Goal: Complete application form

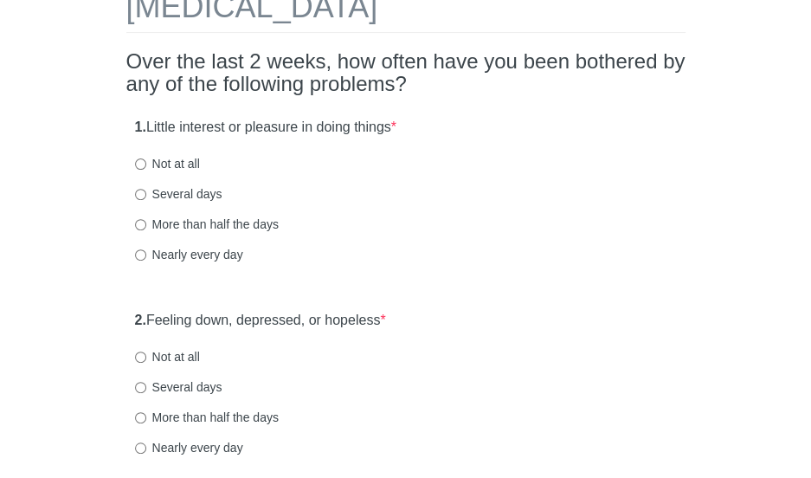
scroll to position [125, 0]
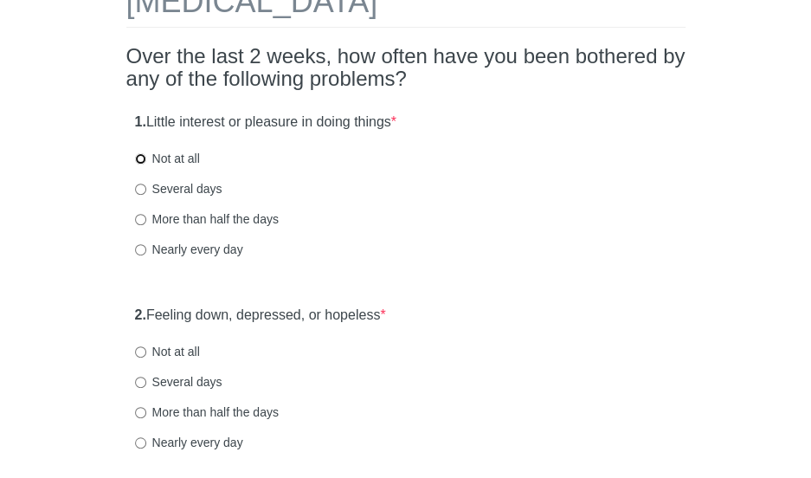
click at [138, 160] on input "Not at all" at bounding box center [140, 158] width 11 height 11
radio input "true"
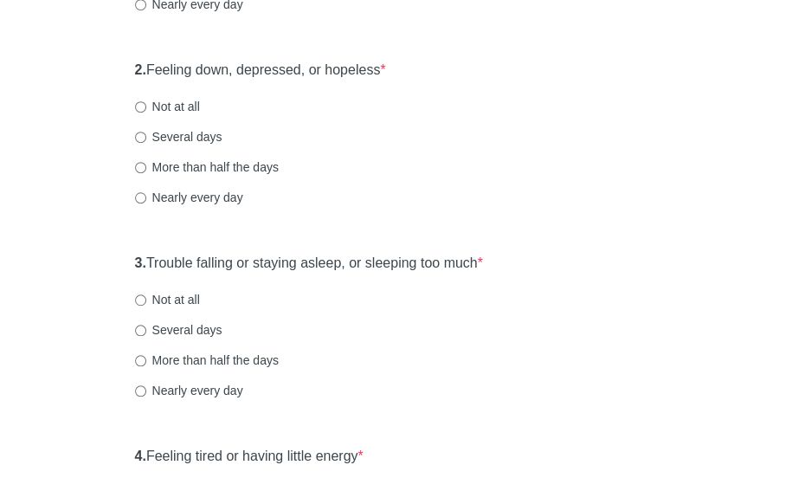
scroll to position [372, 0]
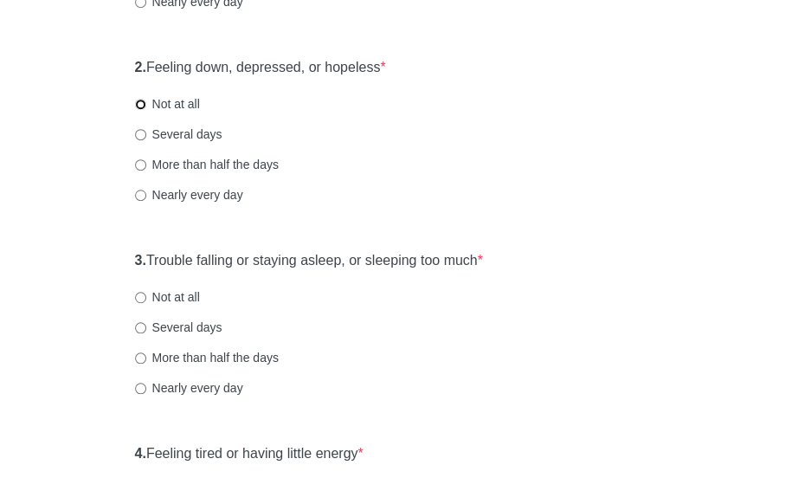
click at [139, 101] on input "Not at all" at bounding box center [140, 104] width 11 height 11
radio input "true"
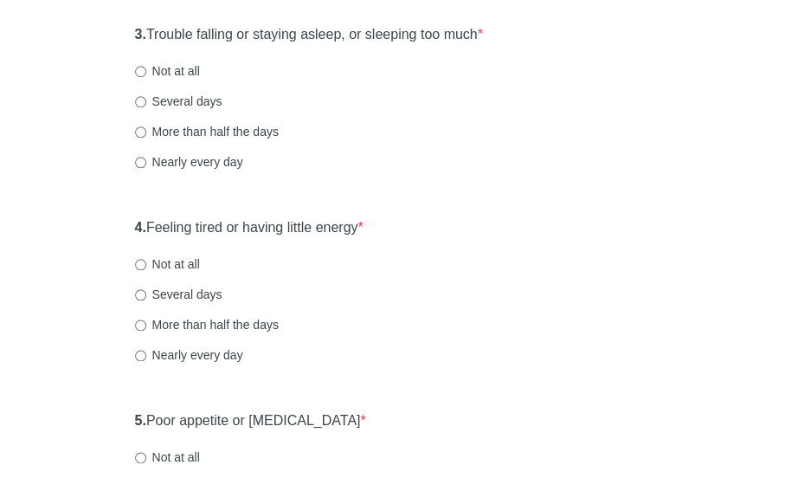
scroll to position [601, 0]
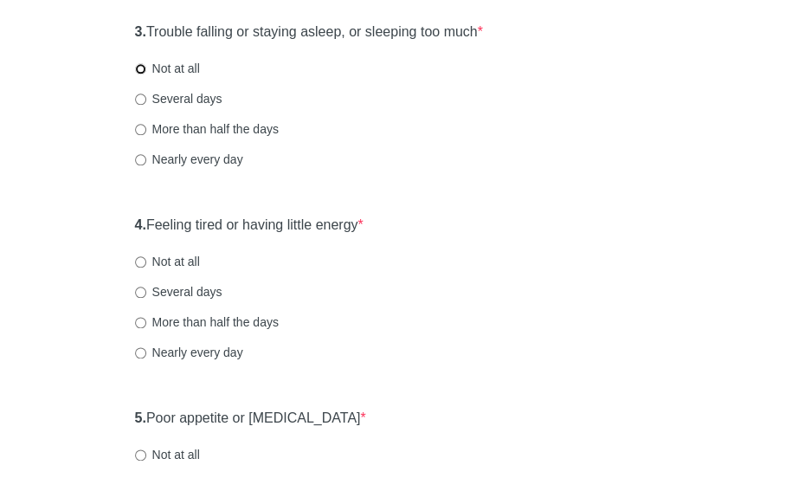
click at [139, 70] on input "Not at all" at bounding box center [140, 68] width 11 height 11
radio input "true"
click at [140, 257] on input "Not at all" at bounding box center [140, 261] width 11 height 11
radio input "true"
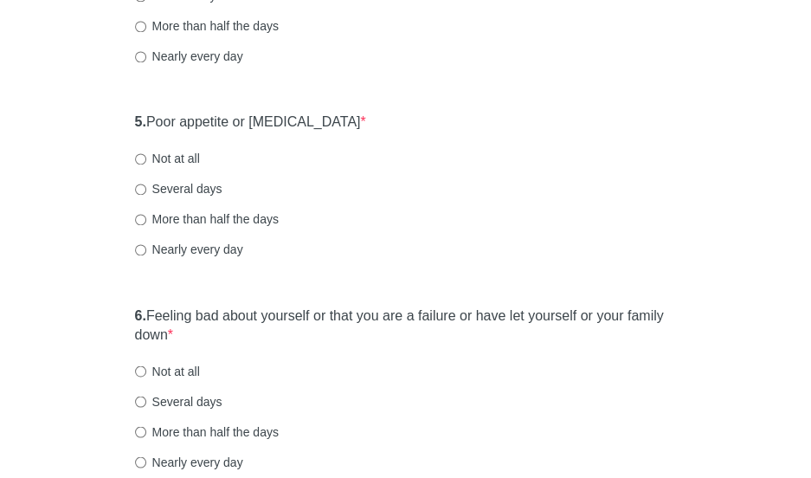
scroll to position [928, 0]
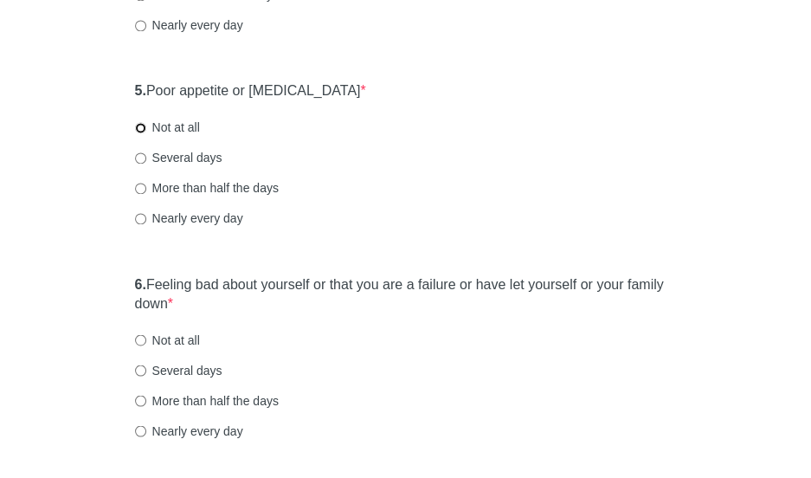
click at [143, 127] on input "Not at all" at bounding box center [140, 127] width 11 height 11
radio input "true"
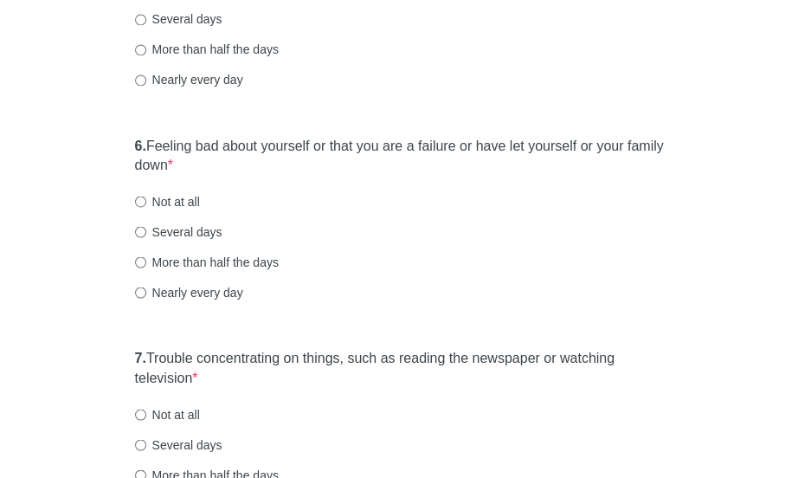
scroll to position [1089, 0]
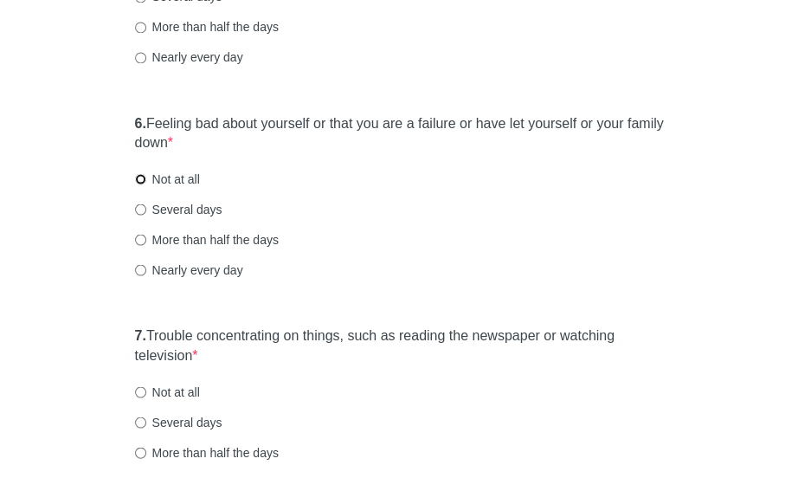
click at [143, 176] on input "Not at all" at bounding box center [140, 178] width 11 height 11
radio input "true"
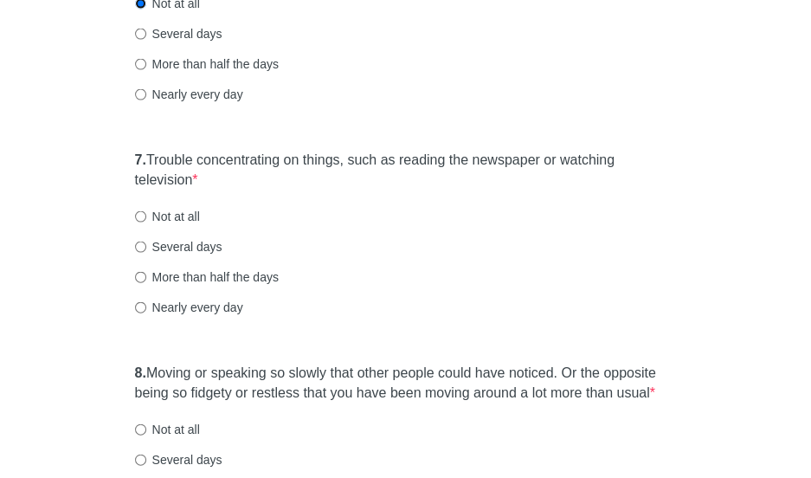
scroll to position [1341, 0]
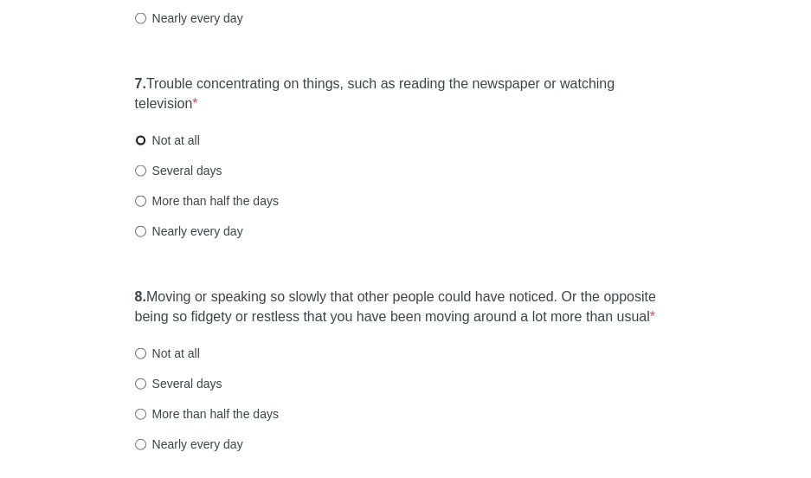
click at [140, 138] on input "Not at all" at bounding box center [140, 140] width 11 height 11
radio input "true"
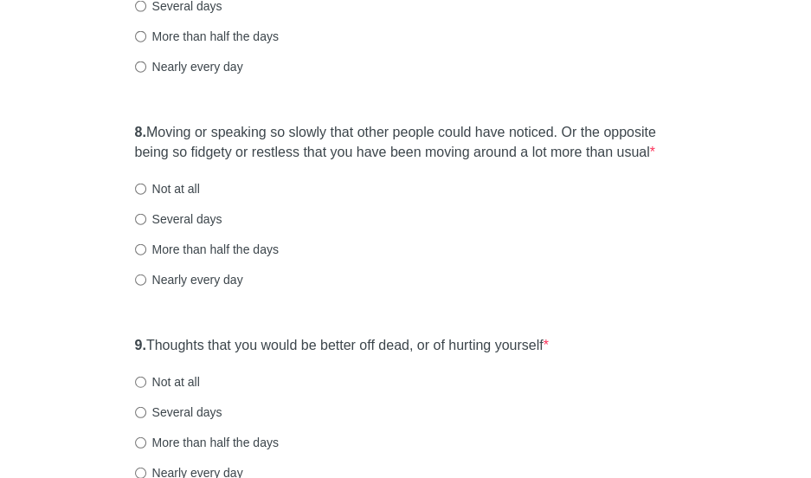
scroll to position [1515, 0]
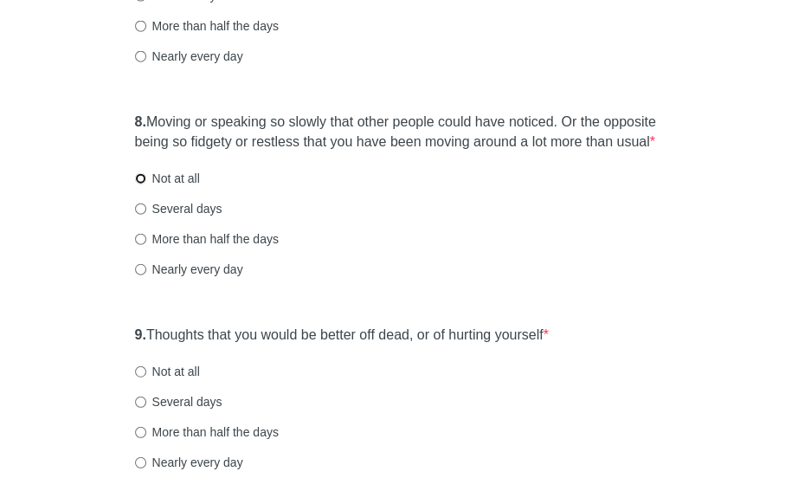
click at [144, 179] on input "Not at all" at bounding box center [140, 178] width 11 height 11
radio input "true"
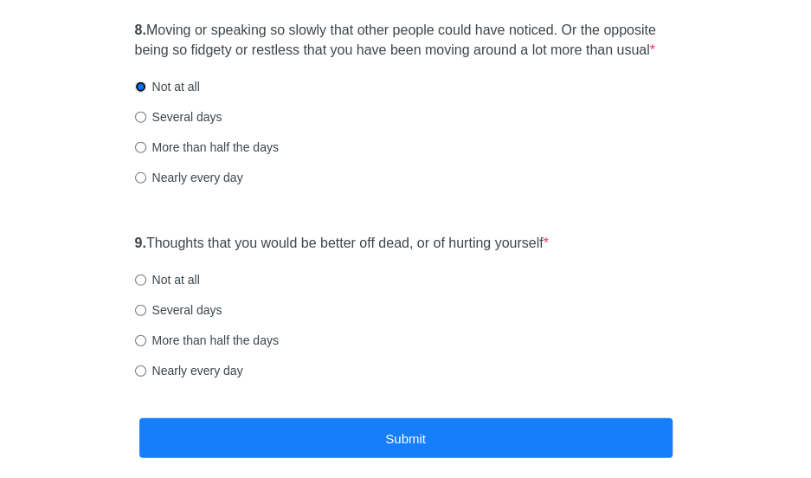
scroll to position [1649, 0]
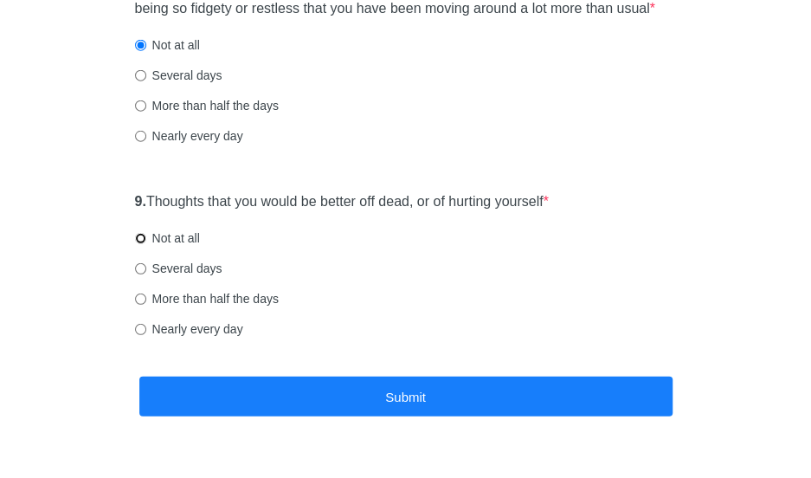
click at [139, 236] on input "Not at all" at bounding box center [140, 238] width 11 height 11
radio input "true"
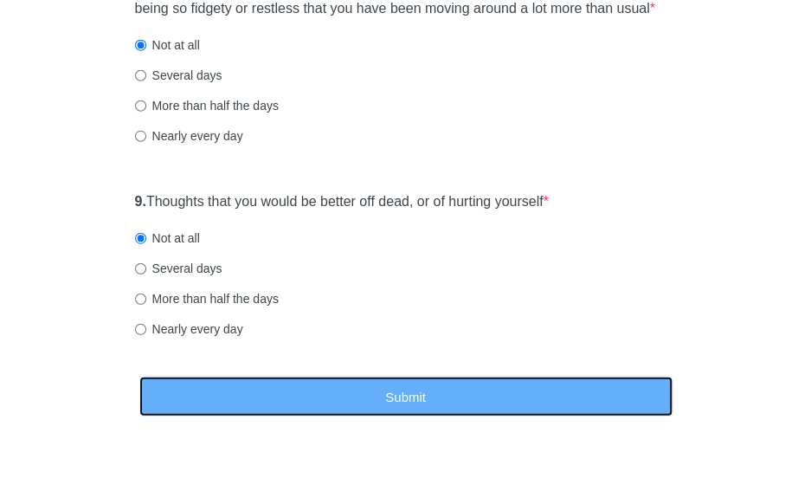
click at [236, 385] on button "Submit" at bounding box center [405, 397] width 533 height 41
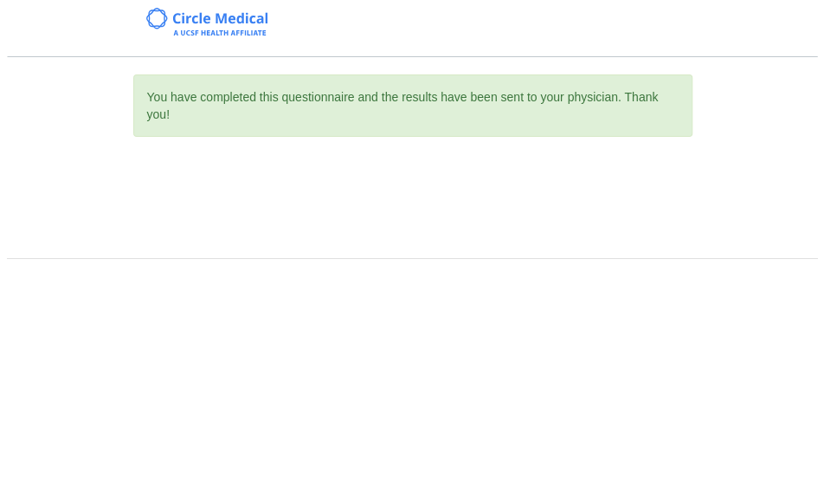
scroll to position [0, 0]
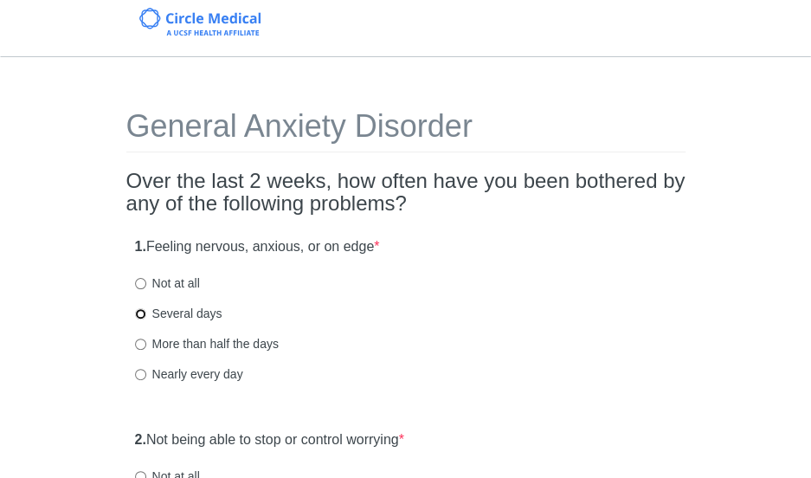
click at [142, 314] on input "Several days" at bounding box center [140, 313] width 11 height 11
radio input "true"
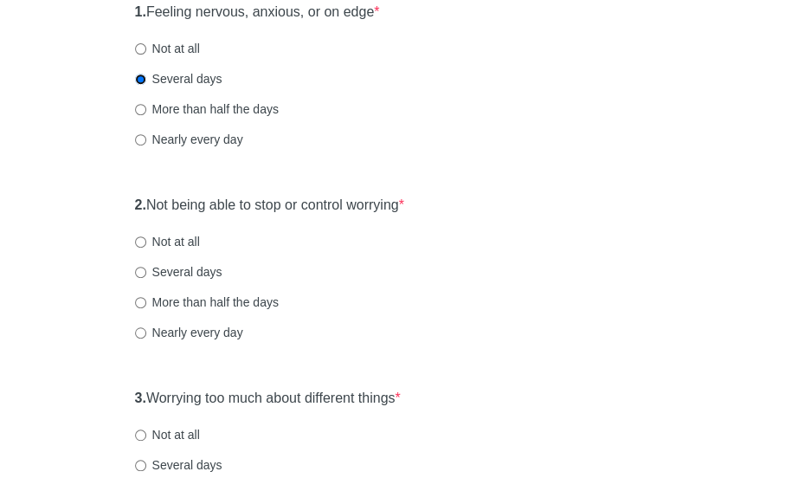
scroll to position [239, 0]
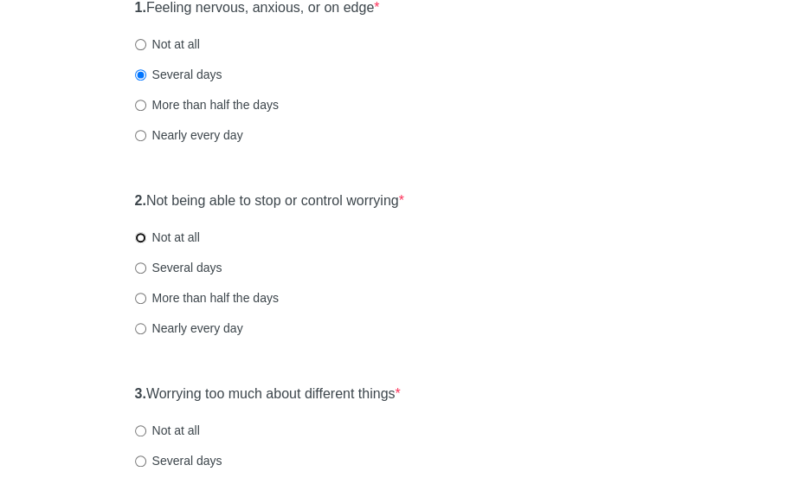
click at [138, 235] on input "Not at all" at bounding box center [140, 237] width 11 height 11
radio input "true"
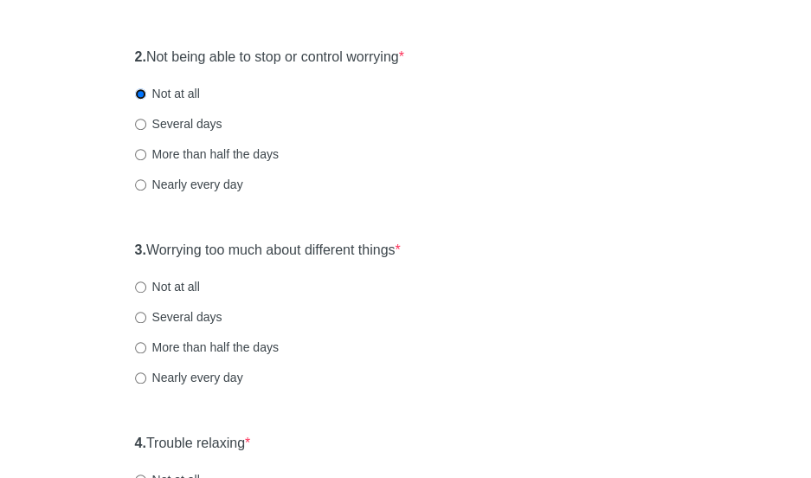
scroll to position [388, 0]
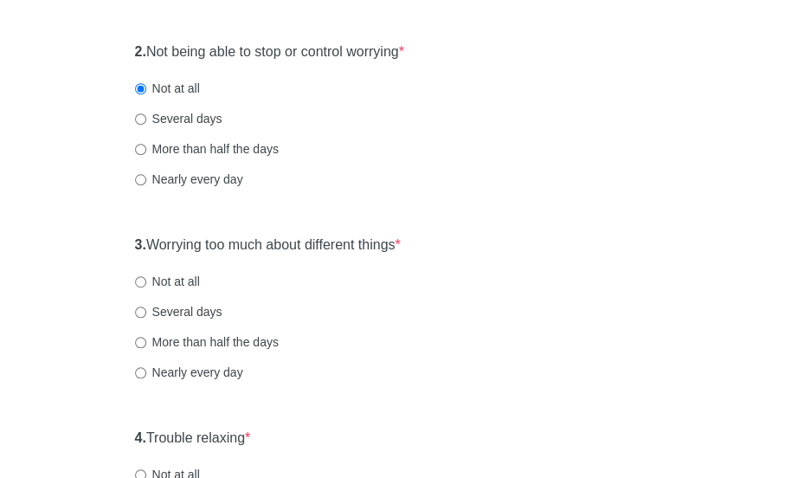
click at [136, 287] on label "Not at all" at bounding box center [167, 281] width 65 height 17
click at [136, 287] on input "Not at all" at bounding box center [140, 281] width 11 height 11
radio input "true"
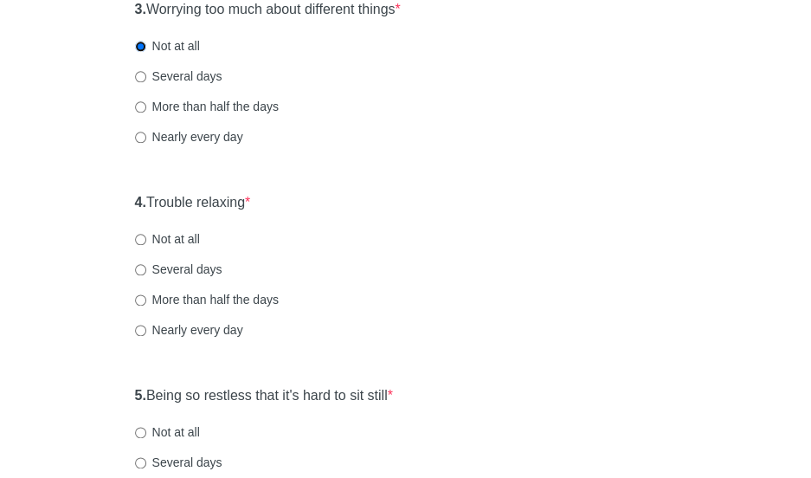
scroll to position [664, 0]
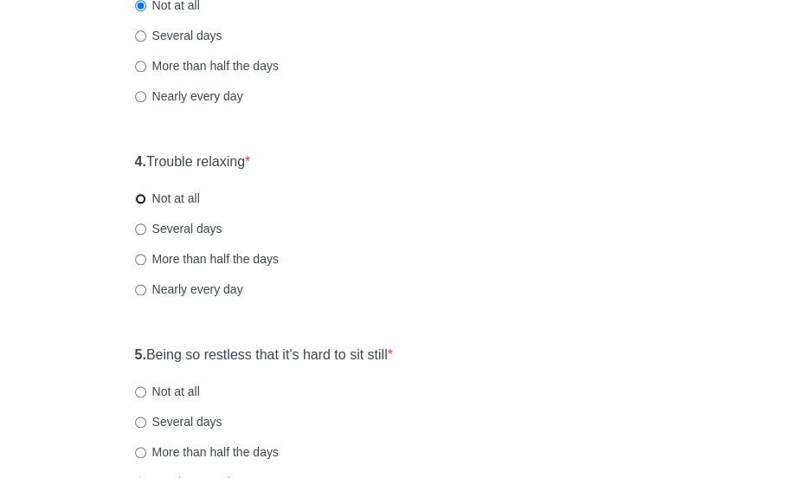
click at [135, 199] on input "Not at all" at bounding box center [140, 198] width 11 height 11
radio input "true"
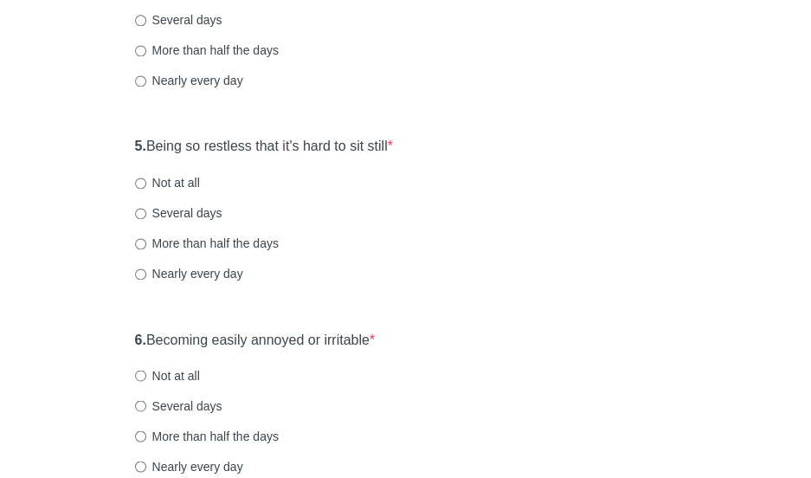
scroll to position [882, 0]
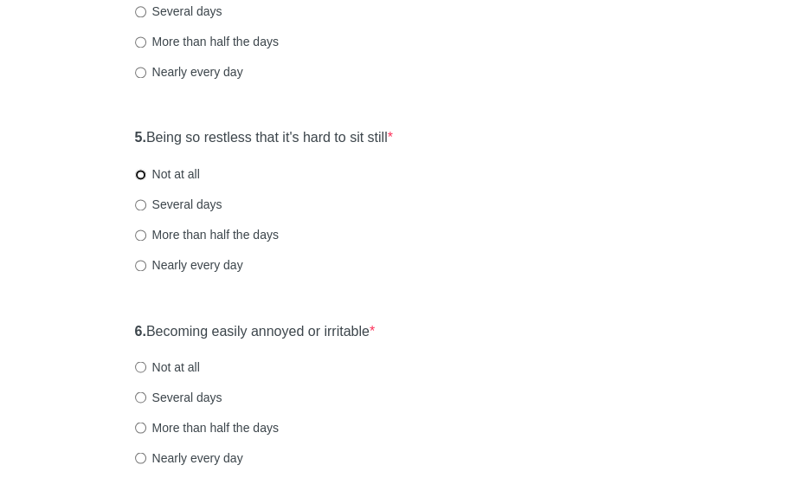
click at [140, 174] on input "Not at all" at bounding box center [140, 174] width 11 height 11
radio input "true"
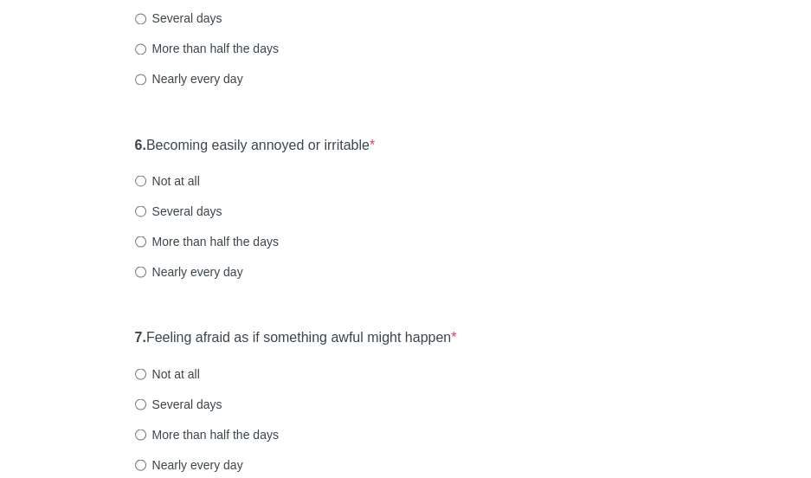
scroll to position [1079, 0]
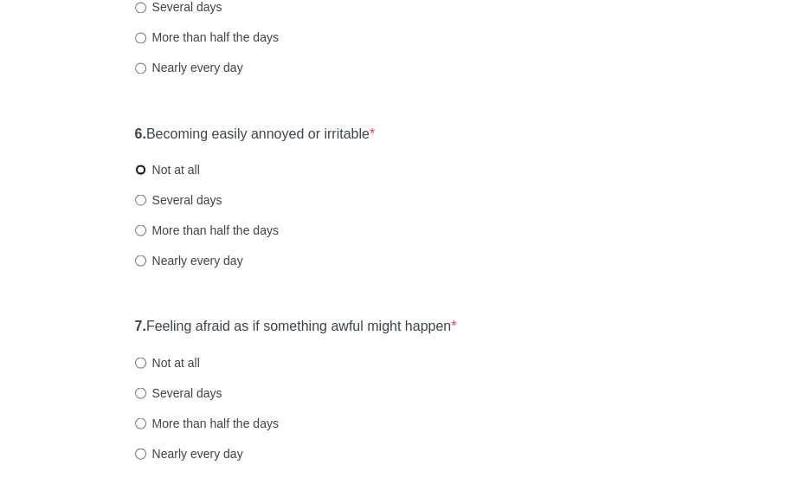
click at [142, 164] on input "Not at all" at bounding box center [140, 169] width 11 height 11
radio input "true"
click at [140, 365] on input "Not at all" at bounding box center [140, 362] width 11 height 11
radio input "true"
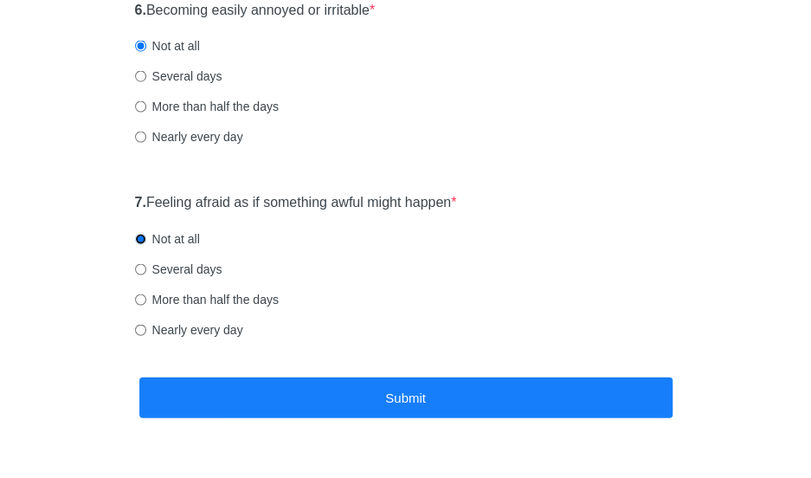
scroll to position [1246, 0]
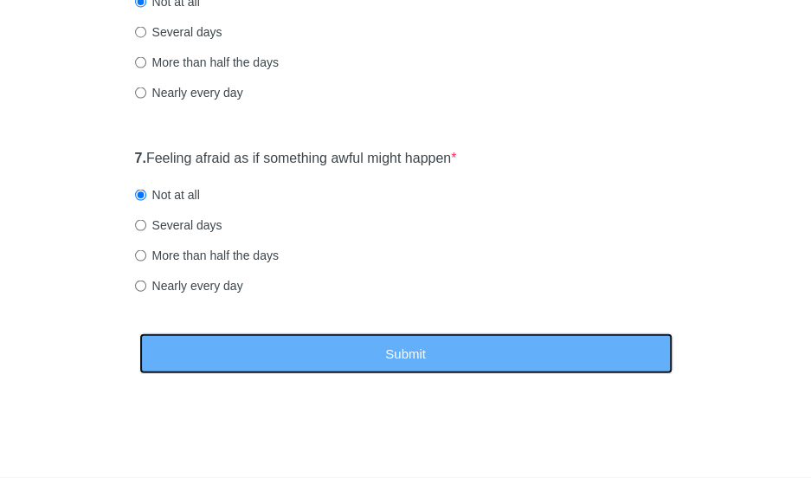
click at [454, 351] on button "Submit" at bounding box center [405, 353] width 533 height 41
